Goal: Transaction & Acquisition: Purchase product/service

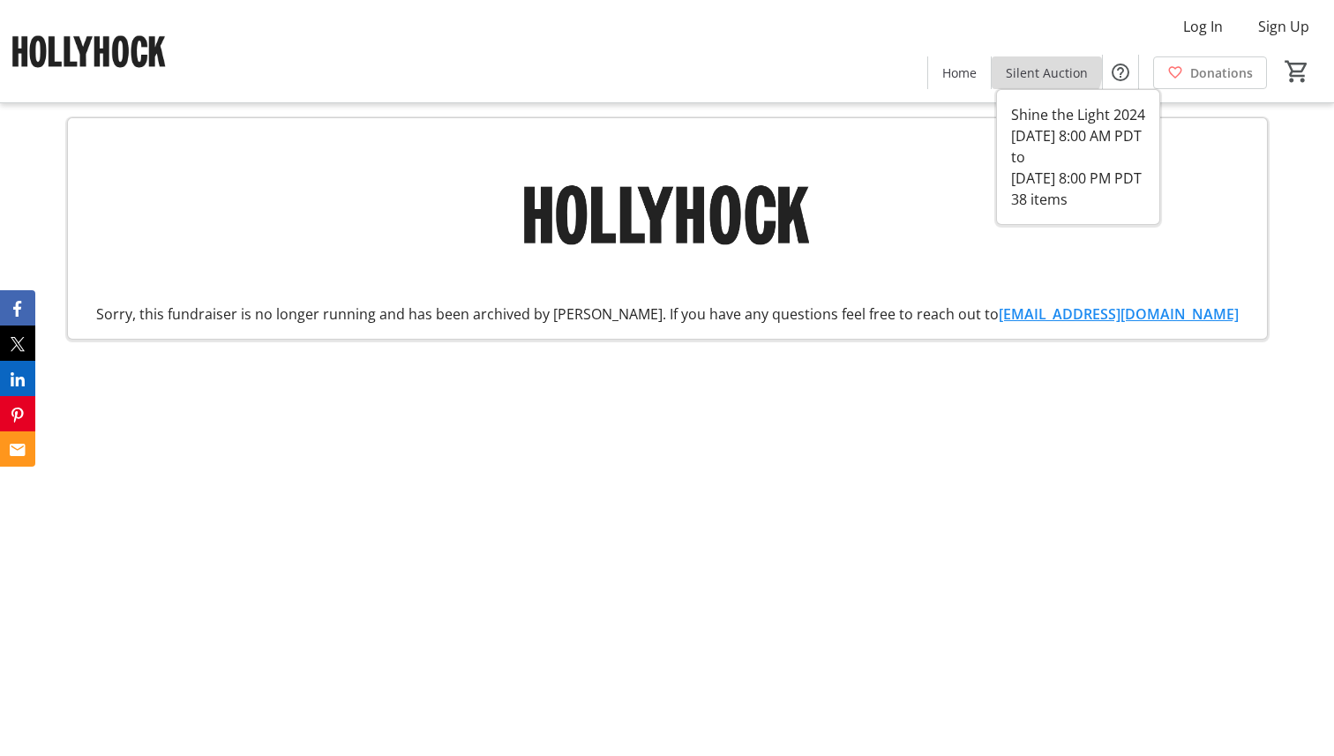
click at [1033, 64] on span "Silent Auction" at bounding box center [1047, 73] width 82 height 19
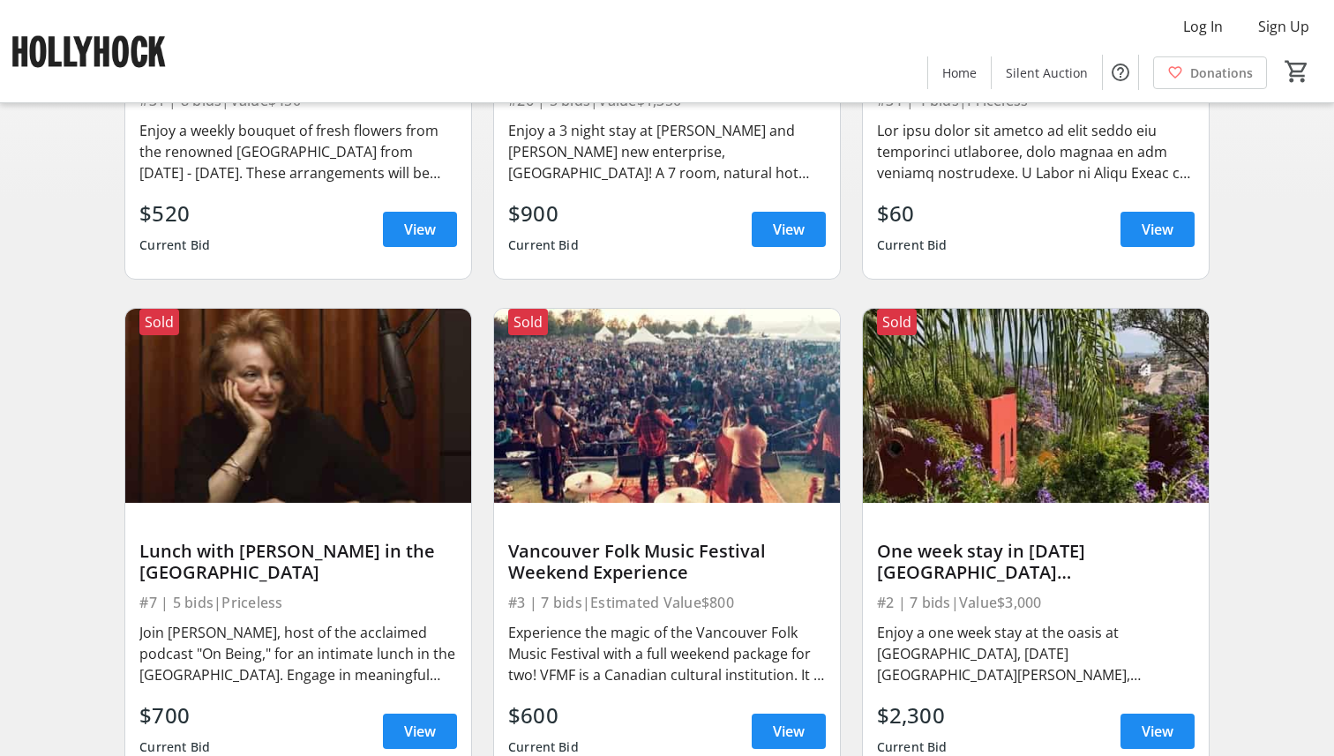
scroll to position [563, 0]
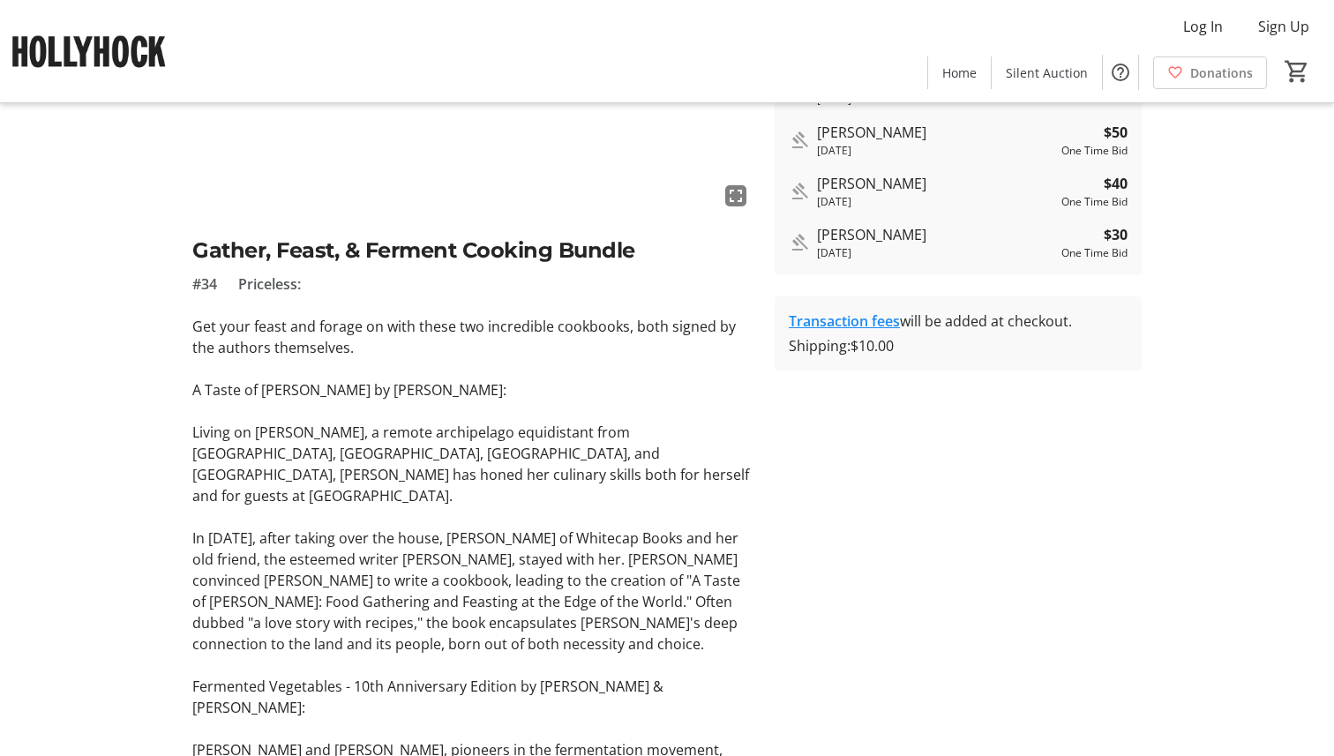
scroll to position [274, 0]
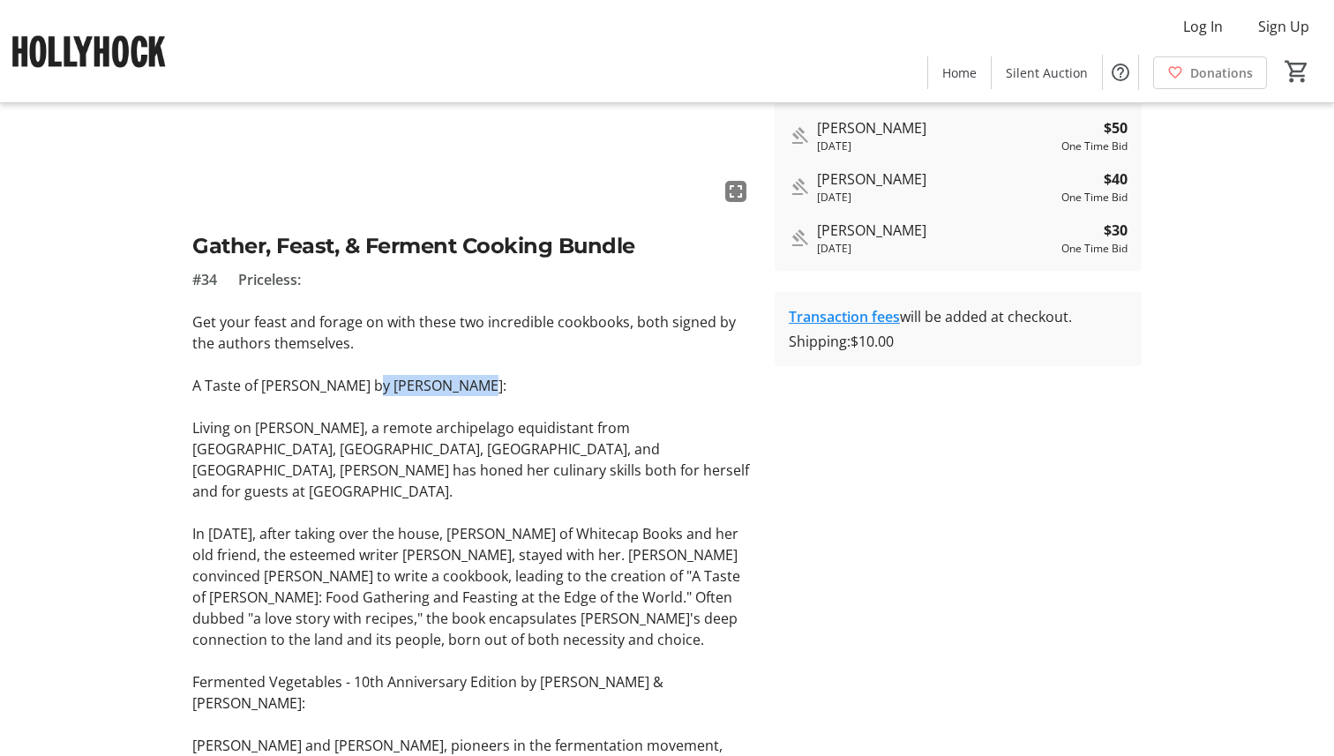
drag, startPoint x: 363, startPoint y: 387, endPoint x: 469, endPoint y: 389, distance: 105.9
click at [469, 389] on p "A Taste of Haida Gwaii by Susan Musgrave:" at bounding box center [472, 385] width 561 height 21
click at [471, 387] on p "A Taste of Haida Gwaii by Susan Musgrave:" at bounding box center [472, 385] width 561 height 21
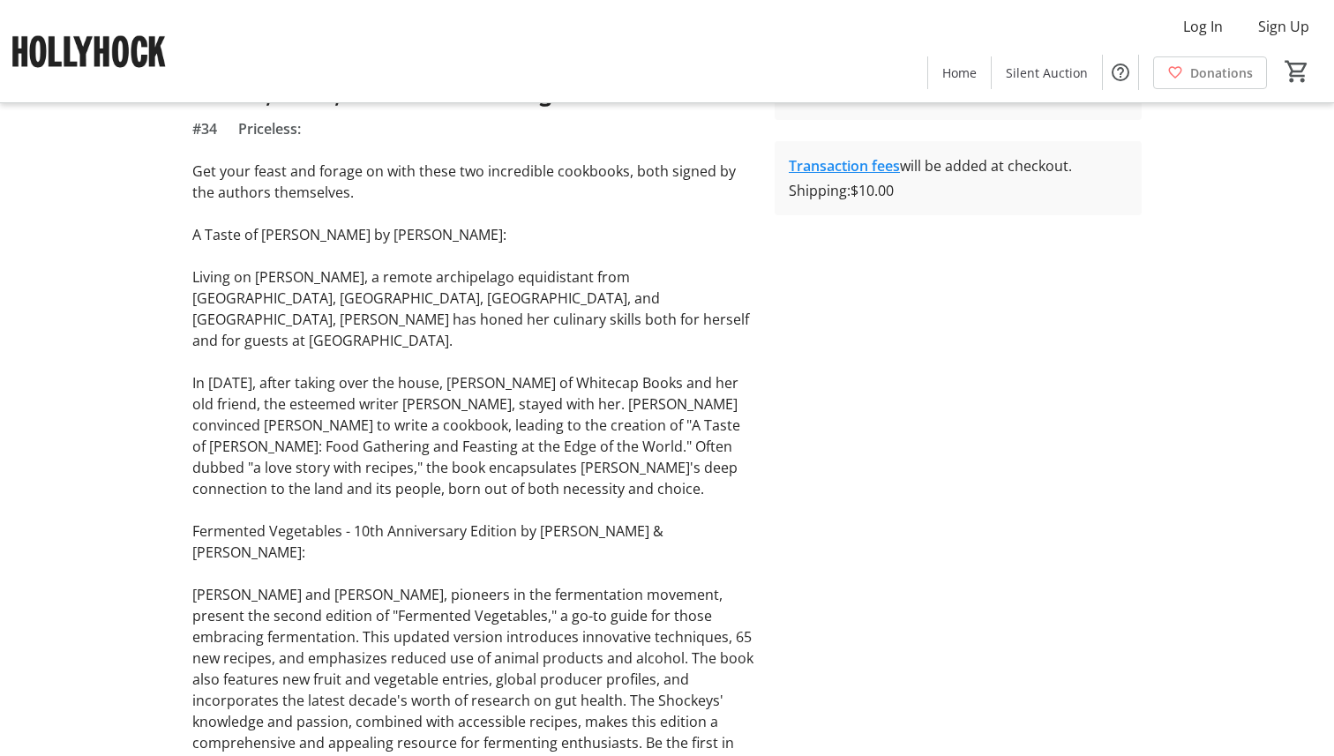
scroll to position [421, 0]
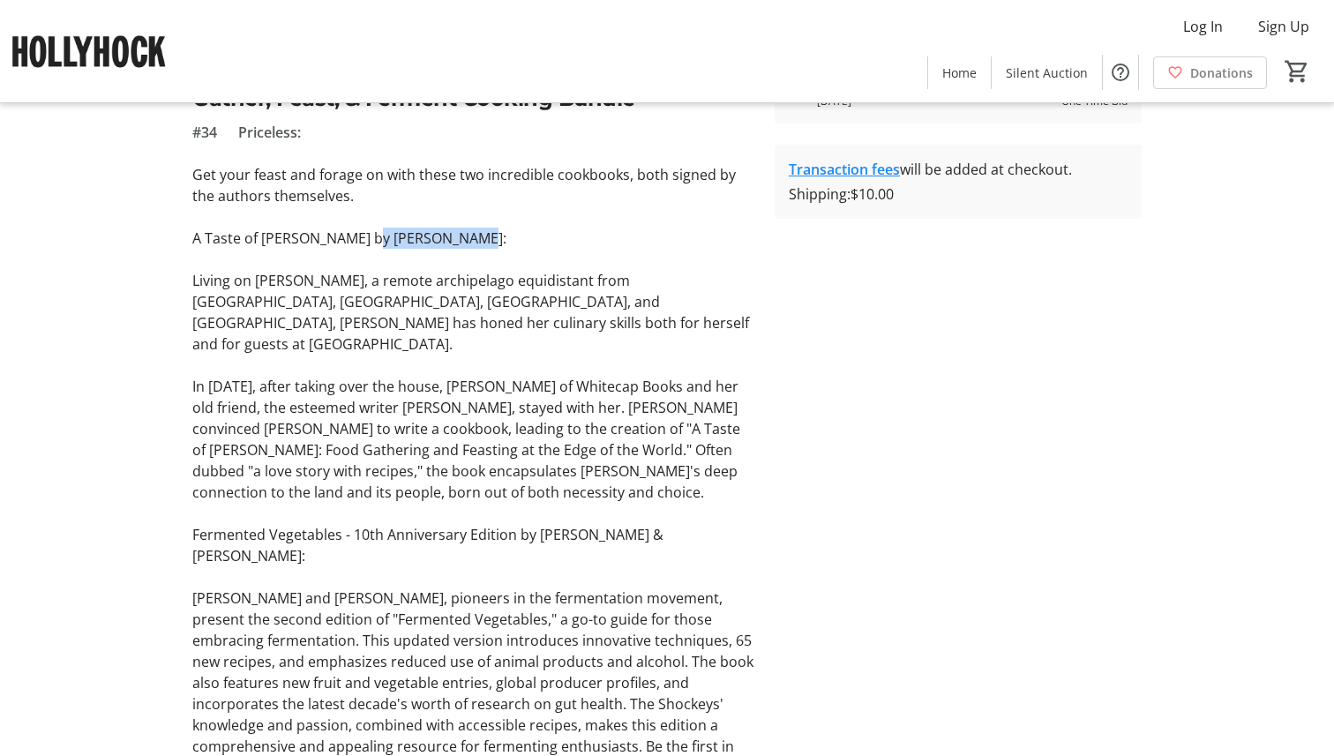
drag, startPoint x: 466, startPoint y: 240, endPoint x: 364, endPoint y: 237, distance: 102.4
click at [364, 237] on p "A Taste of Haida Gwaii by Susan Musgrave:" at bounding box center [472, 238] width 561 height 21
